Goal: Information Seeking & Learning: Learn about a topic

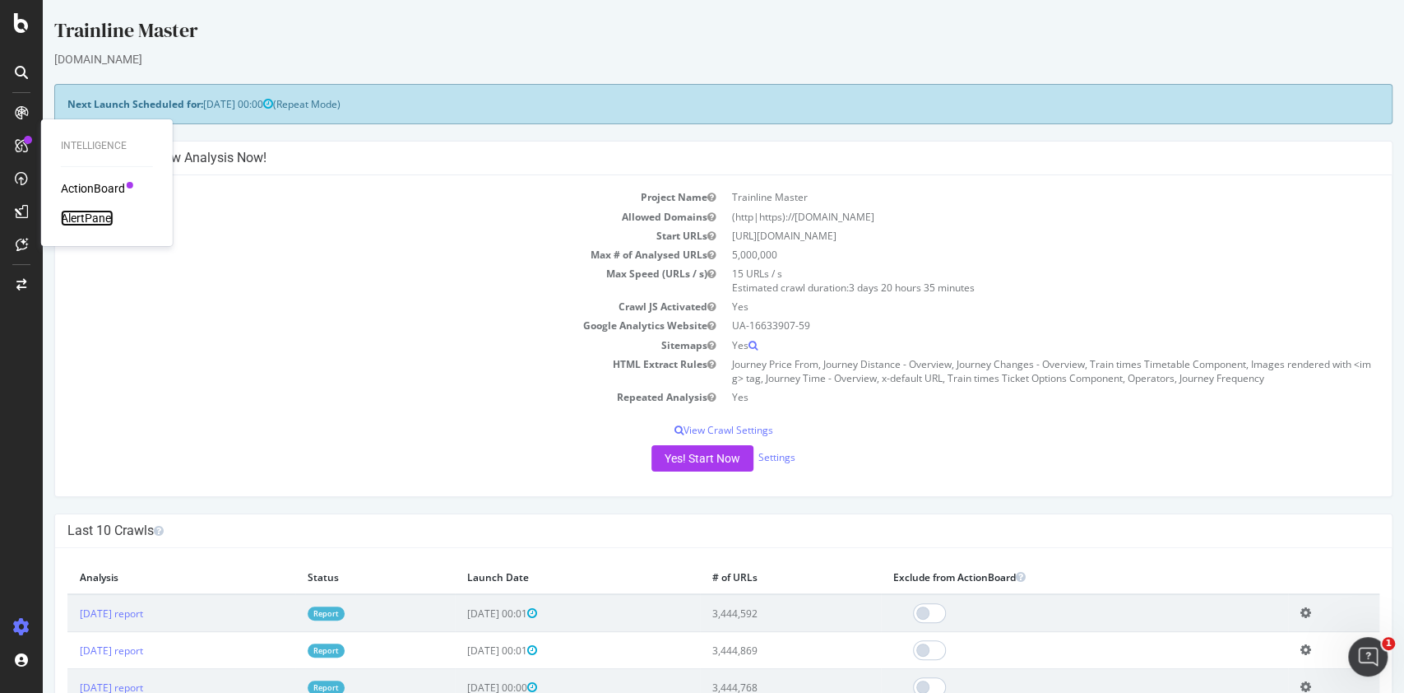
click at [96, 221] on div "AlertPanel" at bounding box center [87, 218] width 53 height 16
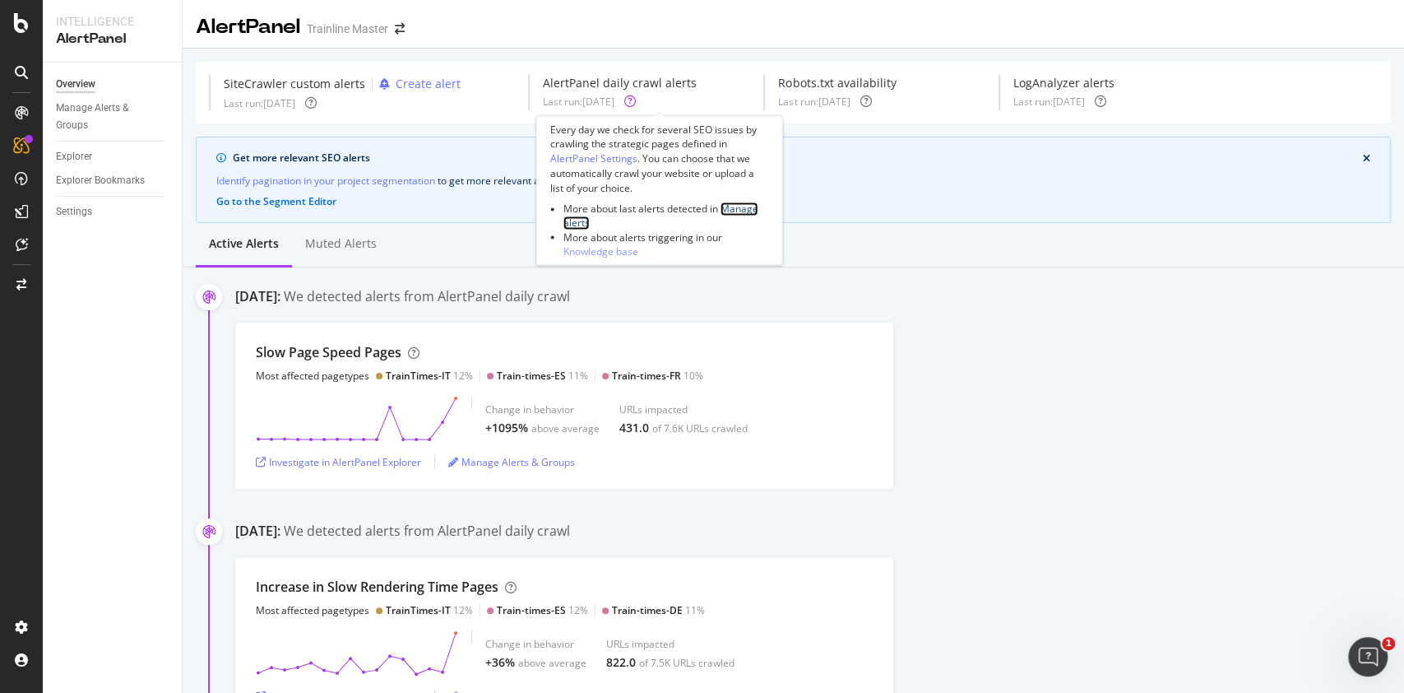
click at [736, 211] on link "Manage alerts" at bounding box center [661, 216] width 195 height 28
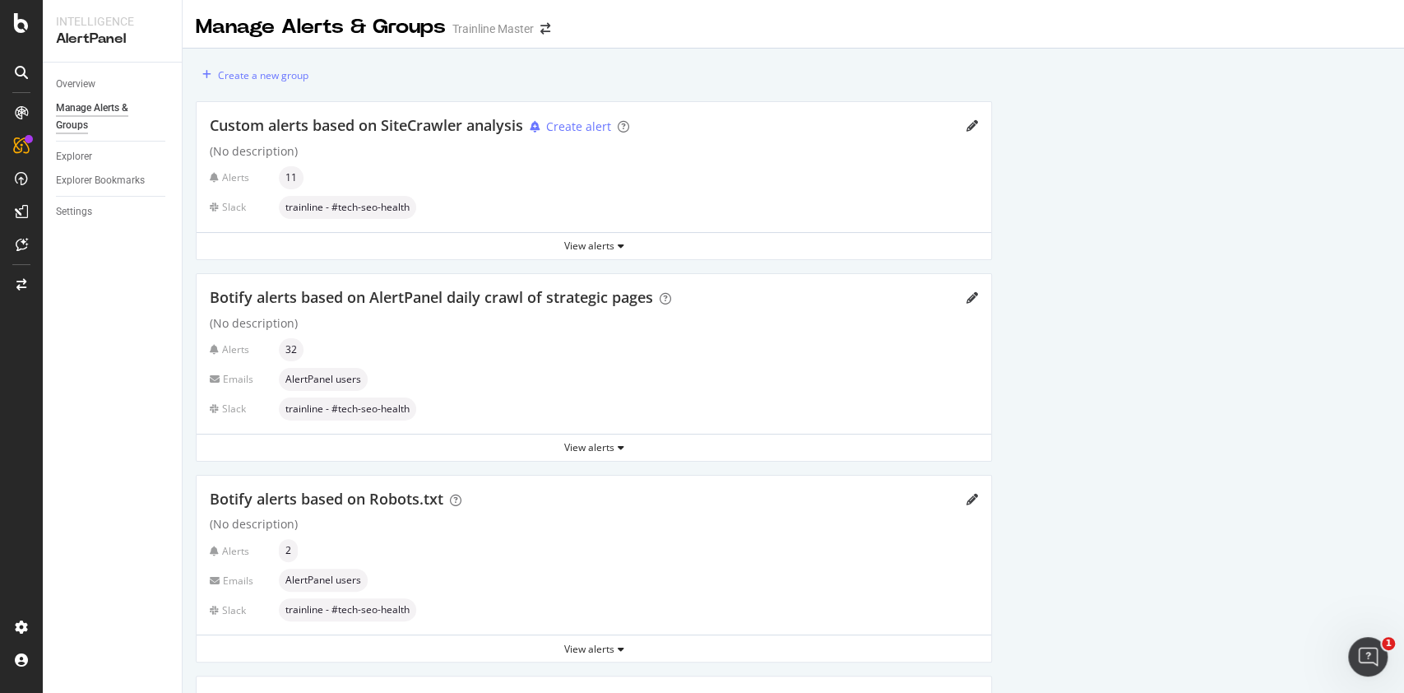
scroll to position [197, 0]
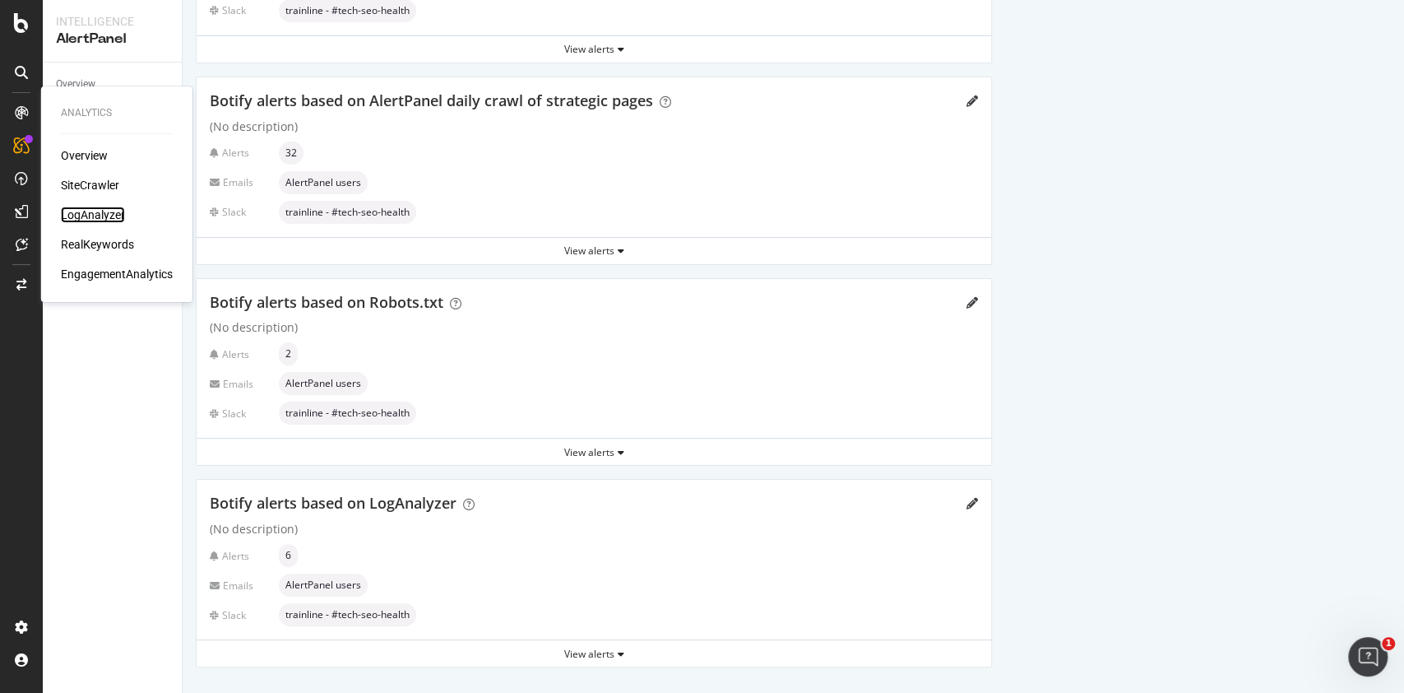
click at [77, 211] on div "LogAnalyzer" at bounding box center [93, 215] width 64 height 16
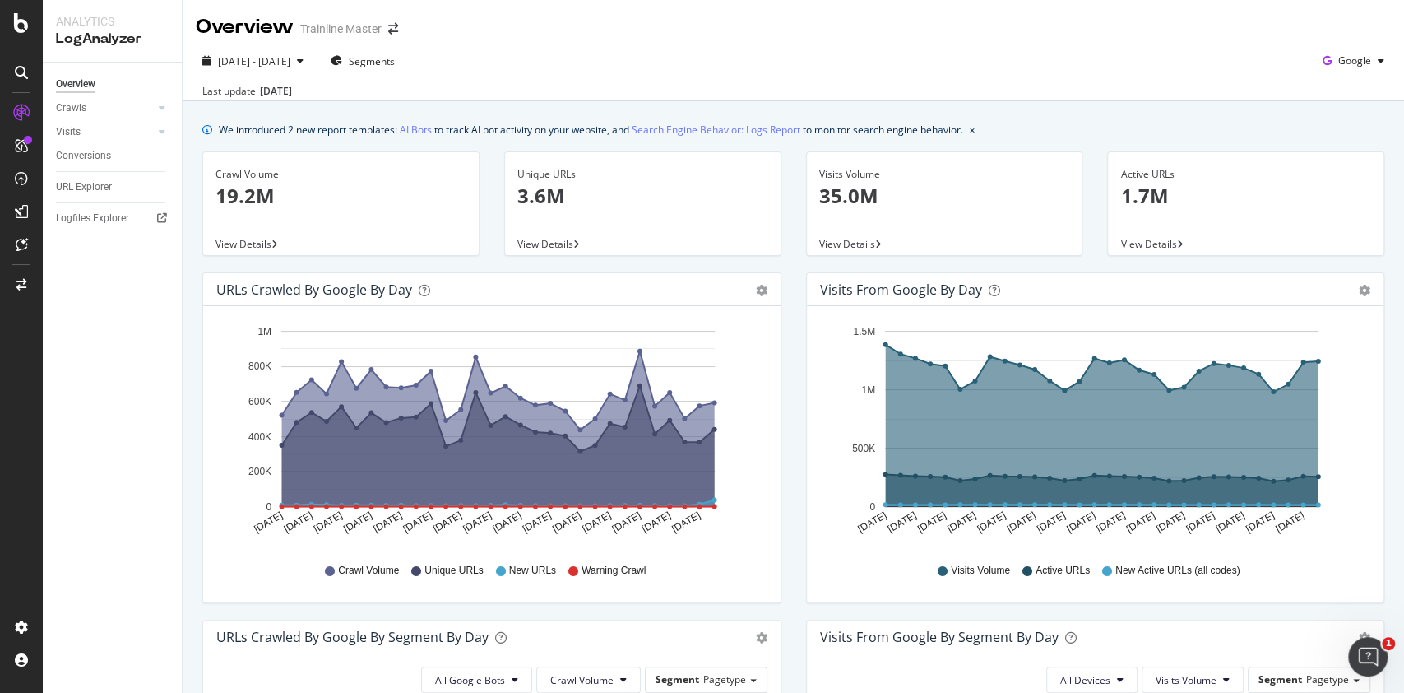
click at [592, 272] on div "Unique URLs 3.6M View Details" at bounding box center [643, 211] width 302 height 121
click at [1339, 55] on span "Google" at bounding box center [1355, 60] width 33 height 14
click at [1339, 185] on span "Other AI Bots" at bounding box center [1350, 185] width 61 height 15
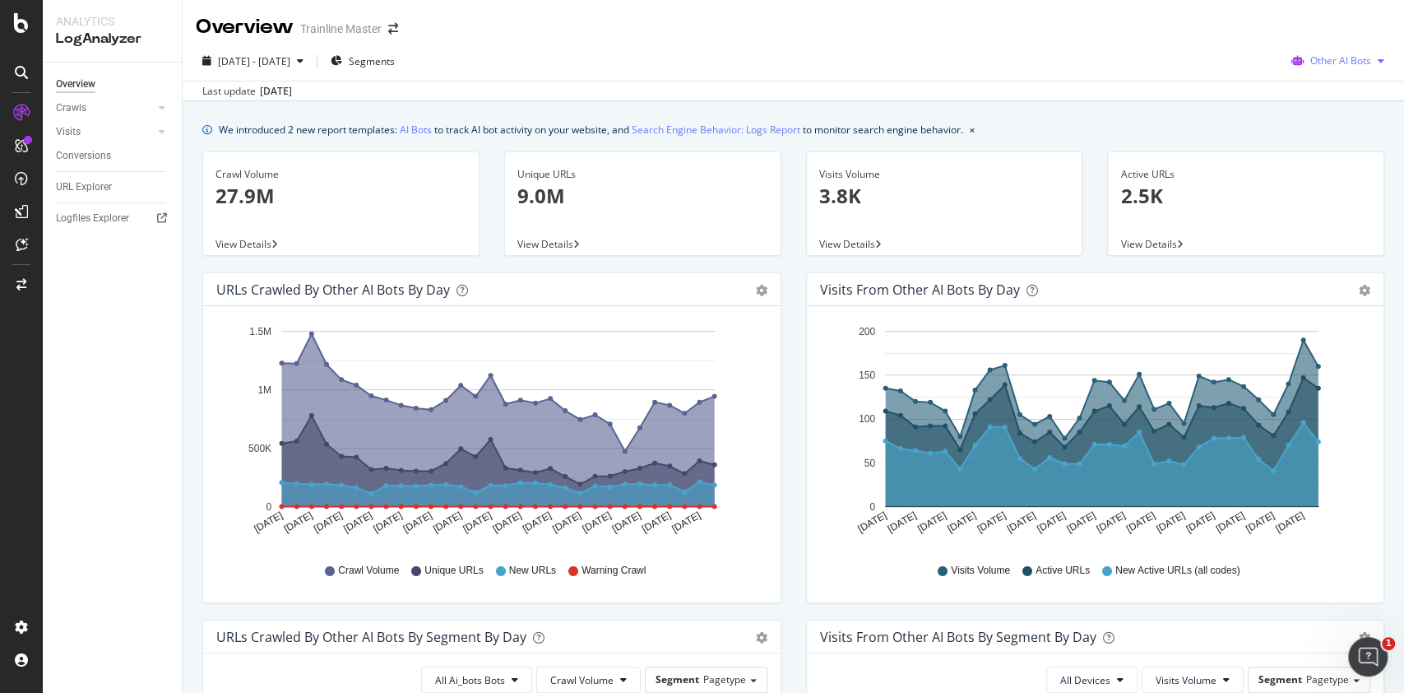
click at [1311, 56] on span "Other AI Bots" at bounding box center [1341, 60] width 61 height 14
click at [783, 307] on div "URLs Crawled by Other AI Bots by day Area Table Hold CTRL while clicking to fil…" at bounding box center [492, 445] width 604 height 347
click at [1315, 63] on span "Other AI Bots" at bounding box center [1341, 60] width 61 height 14
click at [1327, 93] on span "Google" at bounding box center [1340, 93] width 64 height 15
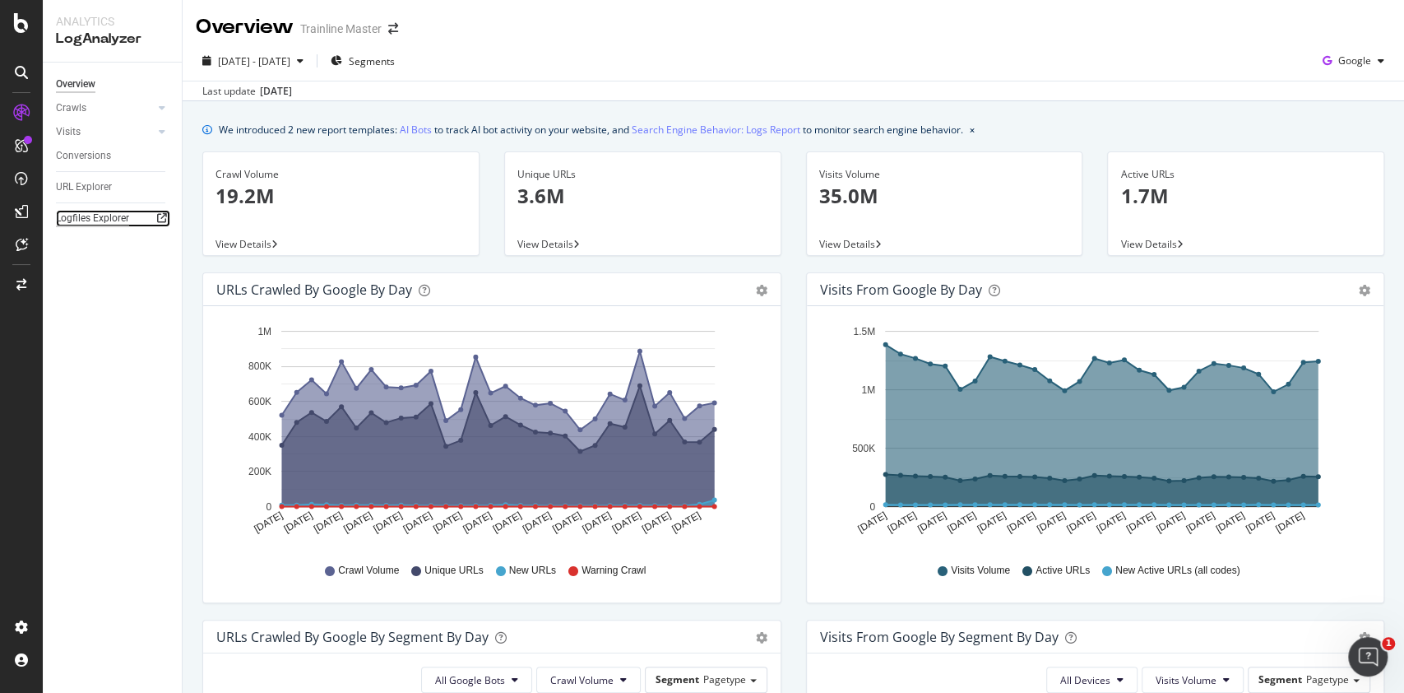
click at [103, 221] on div "Logfiles Explorer" at bounding box center [92, 218] width 73 height 17
click at [268, 41] on div "[DATE] - [DATE] Segments Google Last update [DATE]" at bounding box center [794, 71] width 1222 height 60
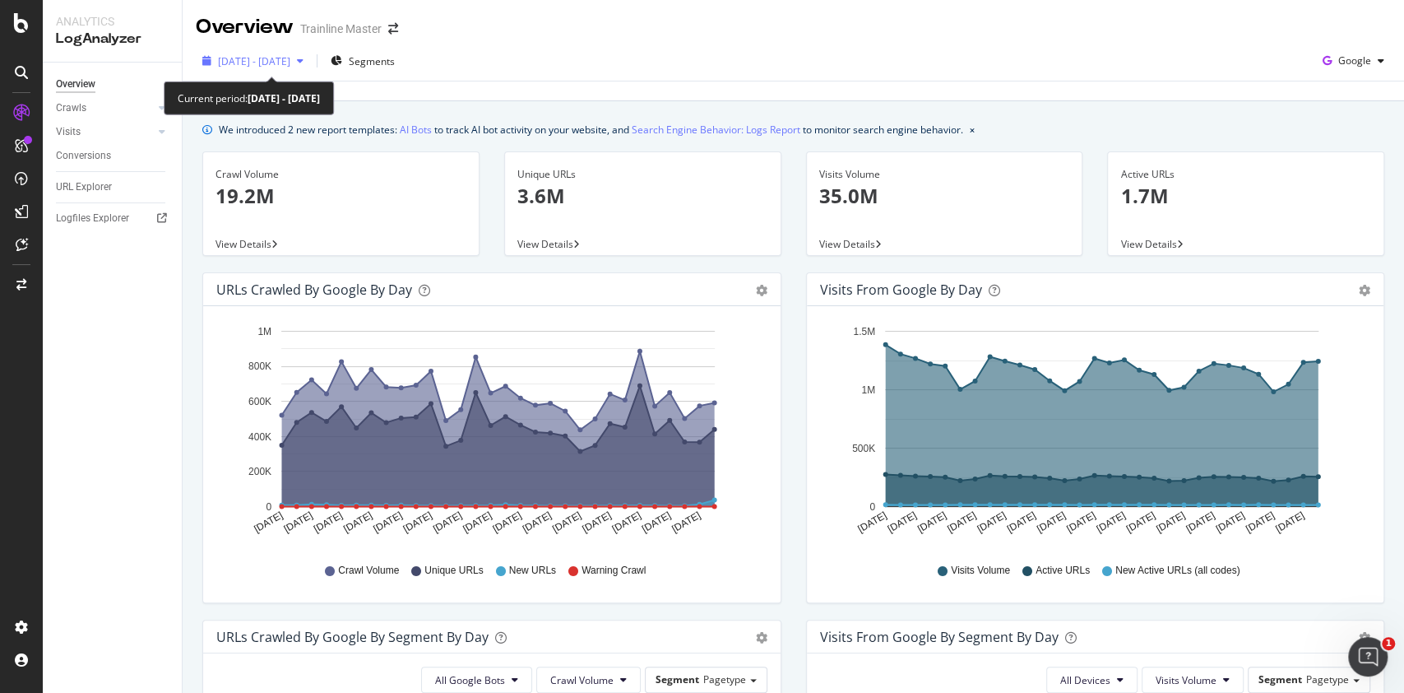
click at [268, 66] on span "[DATE] - [DATE]" at bounding box center [254, 61] width 72 height 14
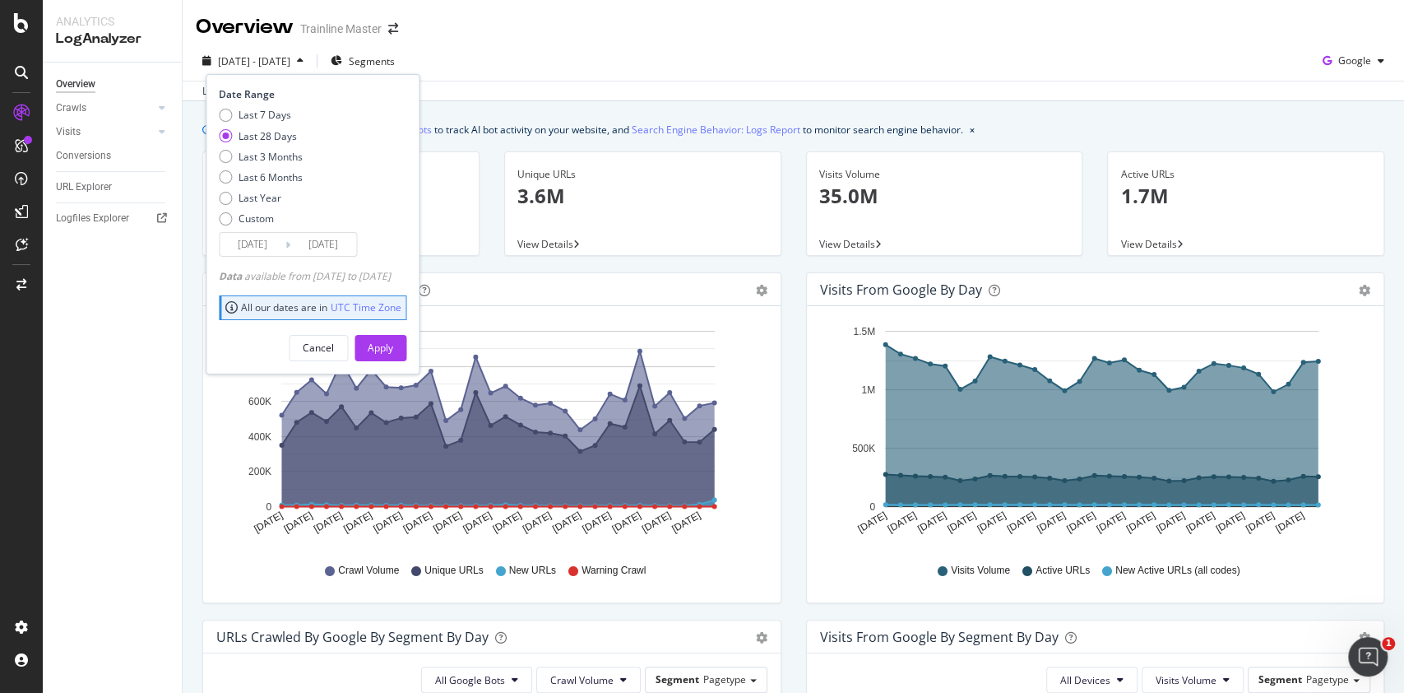
click at [272, 122] on div "Last 7 Days Last 28 Days Last 3 Months Last 6 Months Last Year Custom" at bounding box center [261, 170] width 84 height 124
click at [267, 110] on div "Last 7 Days" at bounding box center [265, 115] width 53 height 14
type input "[DATE]"
click at [393, 349] on div "Apply" at bounding box center [381, 348] width 26 height 14
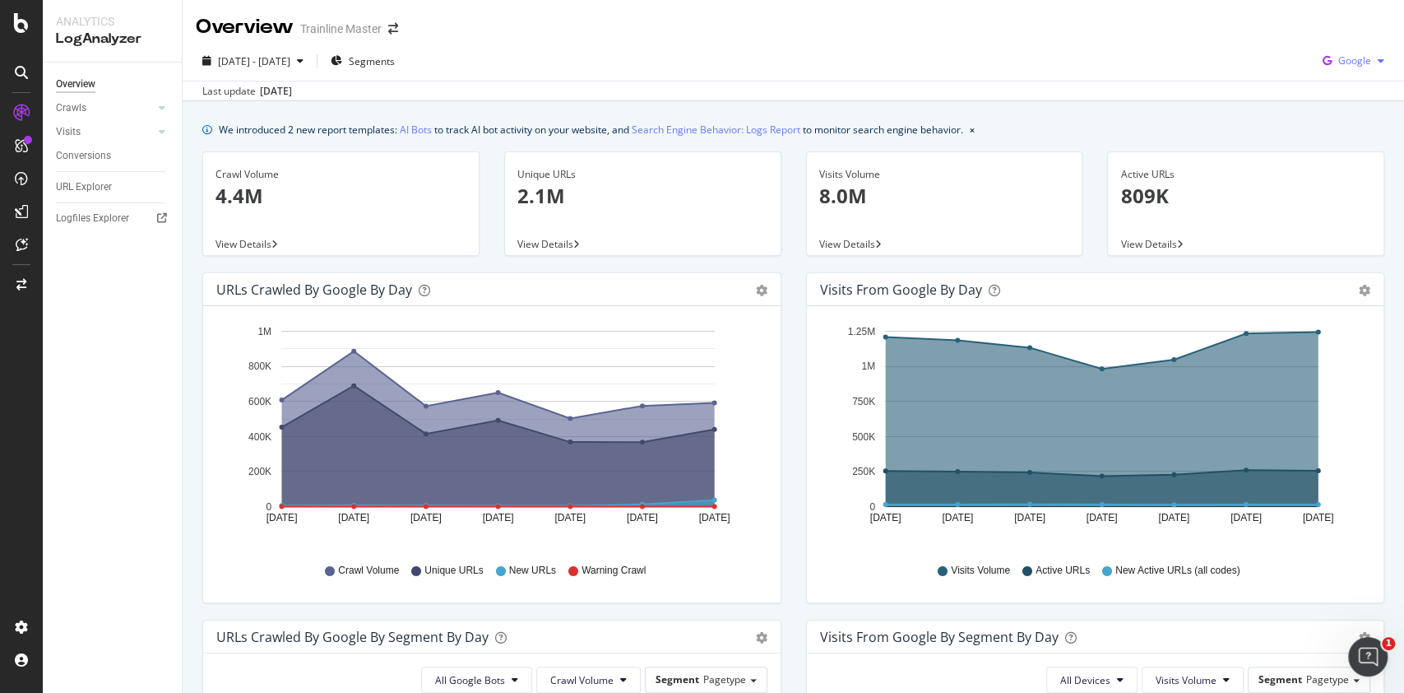
click at [1356, 66] on div "Google" at bounding box center [1353, 61] width 75 height 25
click at [1363, 126] on span "Bing" at bounding box center [1350, 124] width 61 height 15
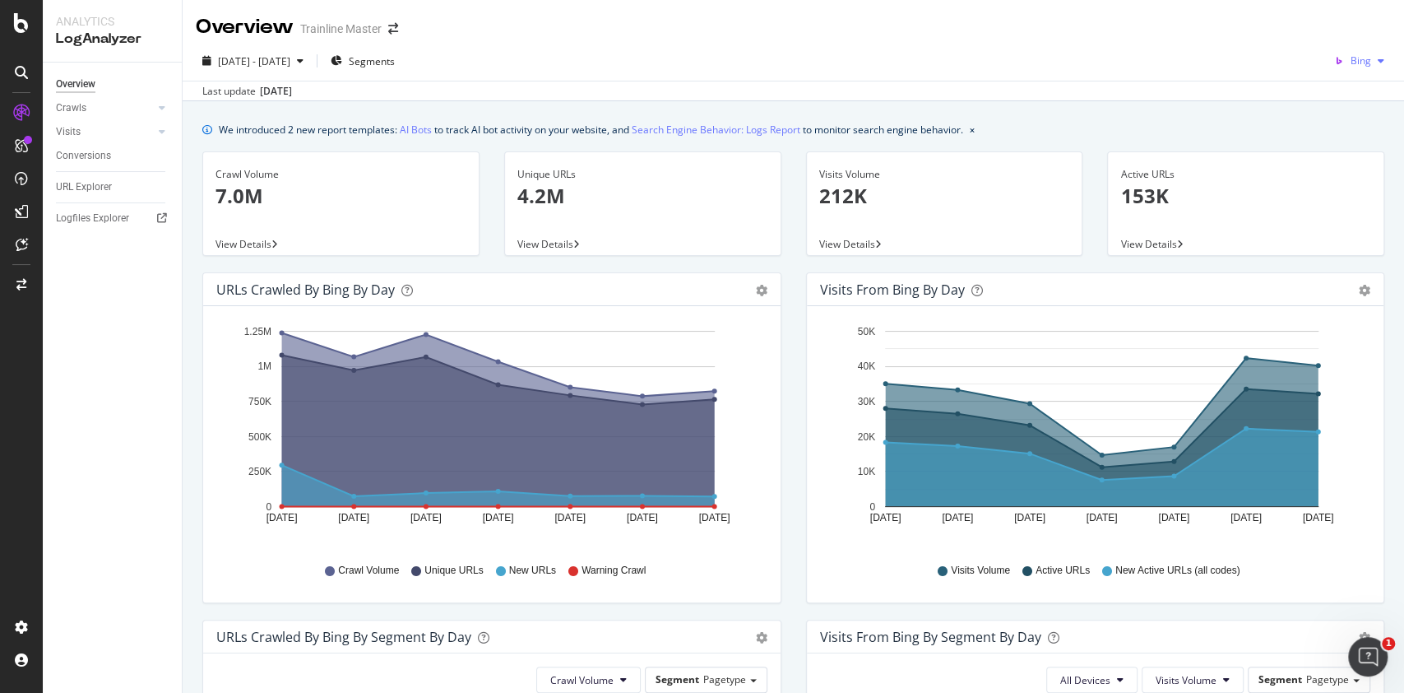
click at [1351, 61] on span "Bing" at bounding box center [1361, 60] width 21 height 14
click at [1372, 148] on span "OpenAI" at bounding box center [1355, 154] width 61 height 15
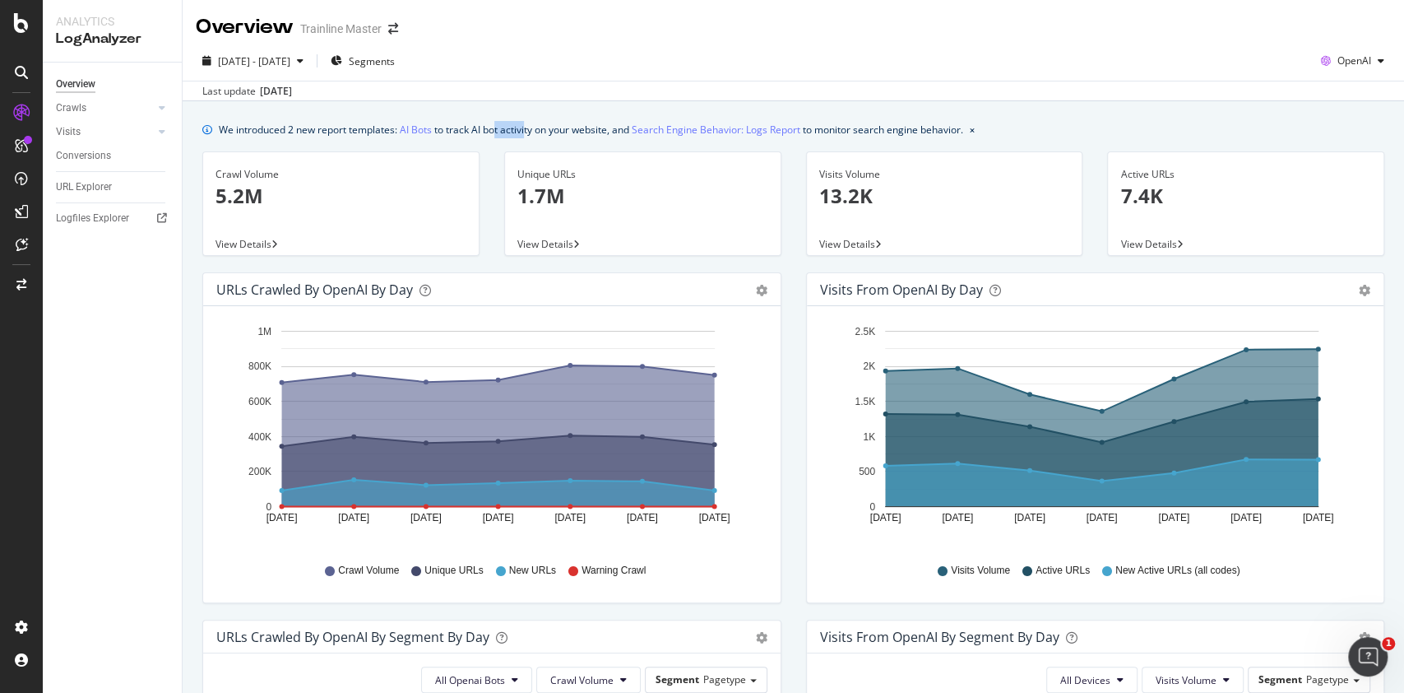
drag, startPoint x: 495, startPoint y: 133, endPoint x: 527, endPoint y: 128, distance: 31.8
click at [527, 128] on div "We introduced 2 new report templates: AI Bots to track AI bot activity on your …" at bounding box center [591, 129] width 745 height 17
